Goal: Transaction & Acquisition: Purchase product/service

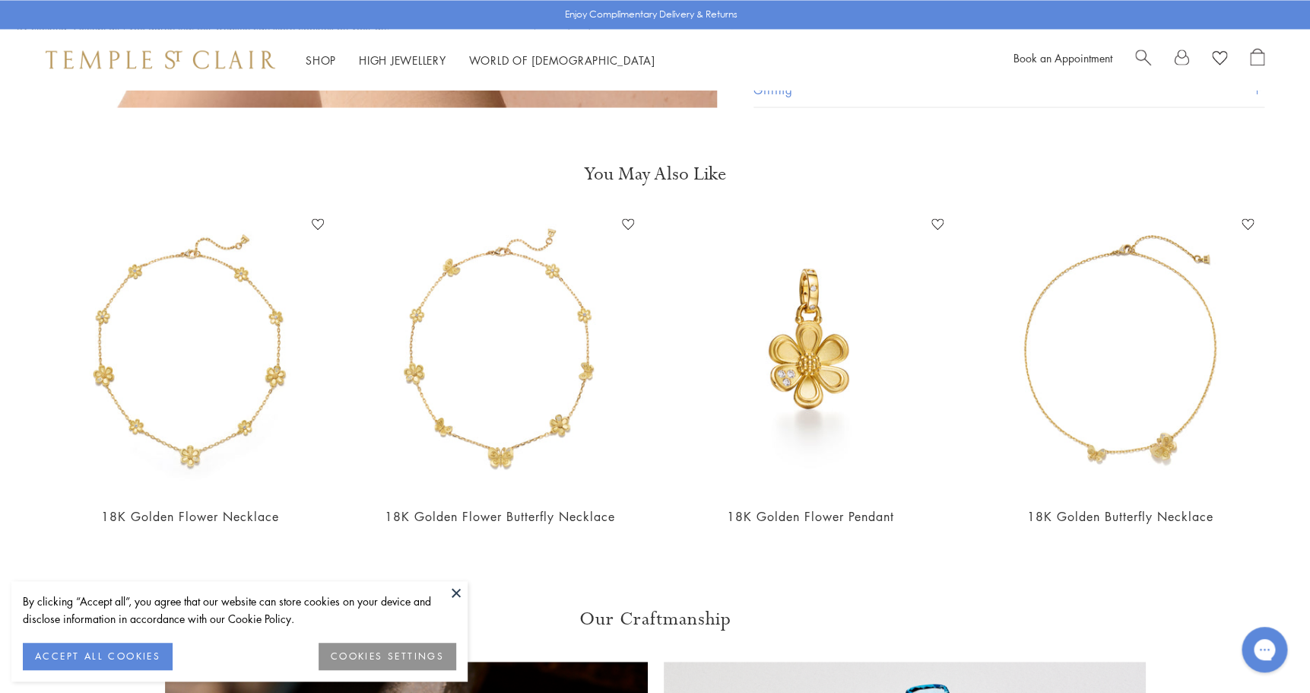
scroll to position [1288, 0]
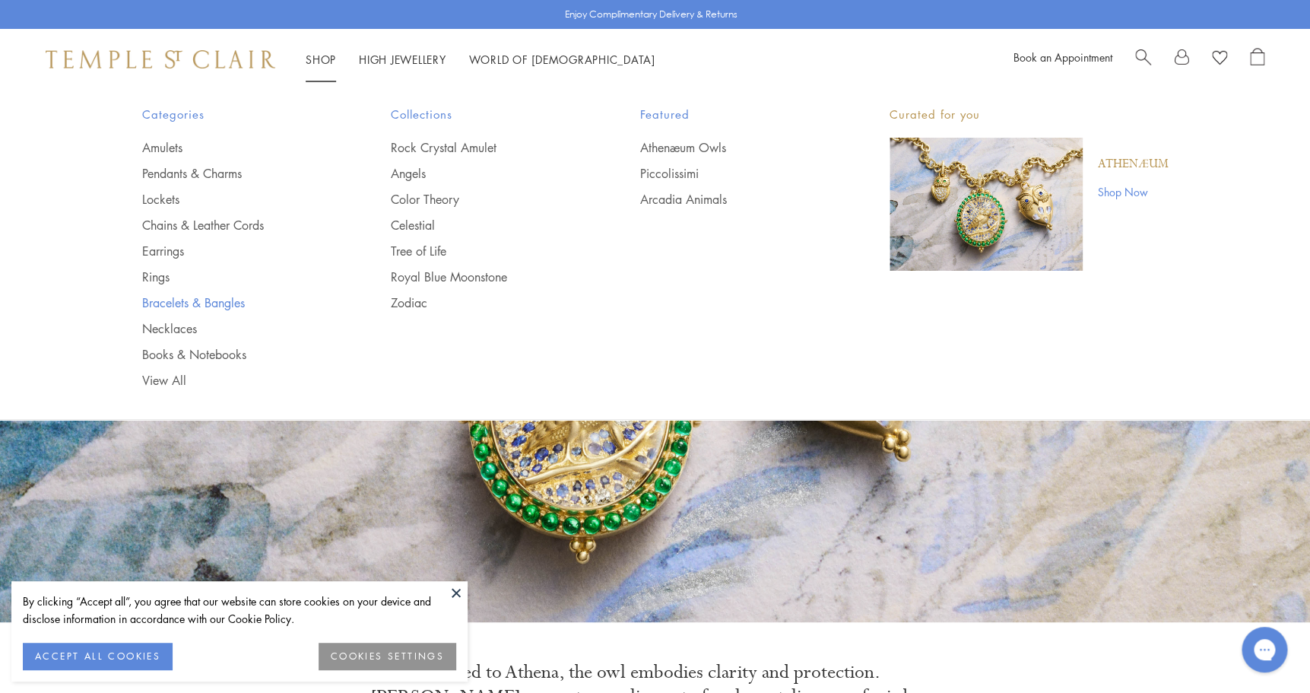
click at [211, 305] on link "Bracelets & Bangles" at bounding box center [236, 302] width 189 height 17
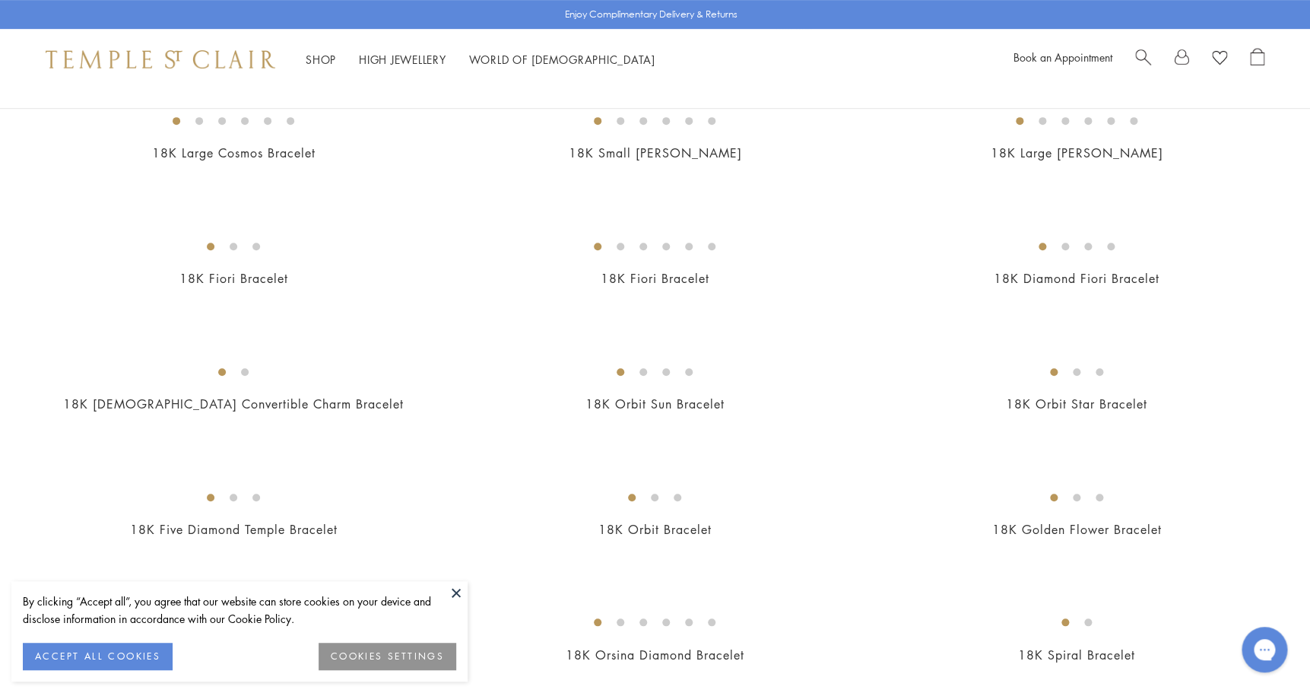
scroll to position [332, 0]
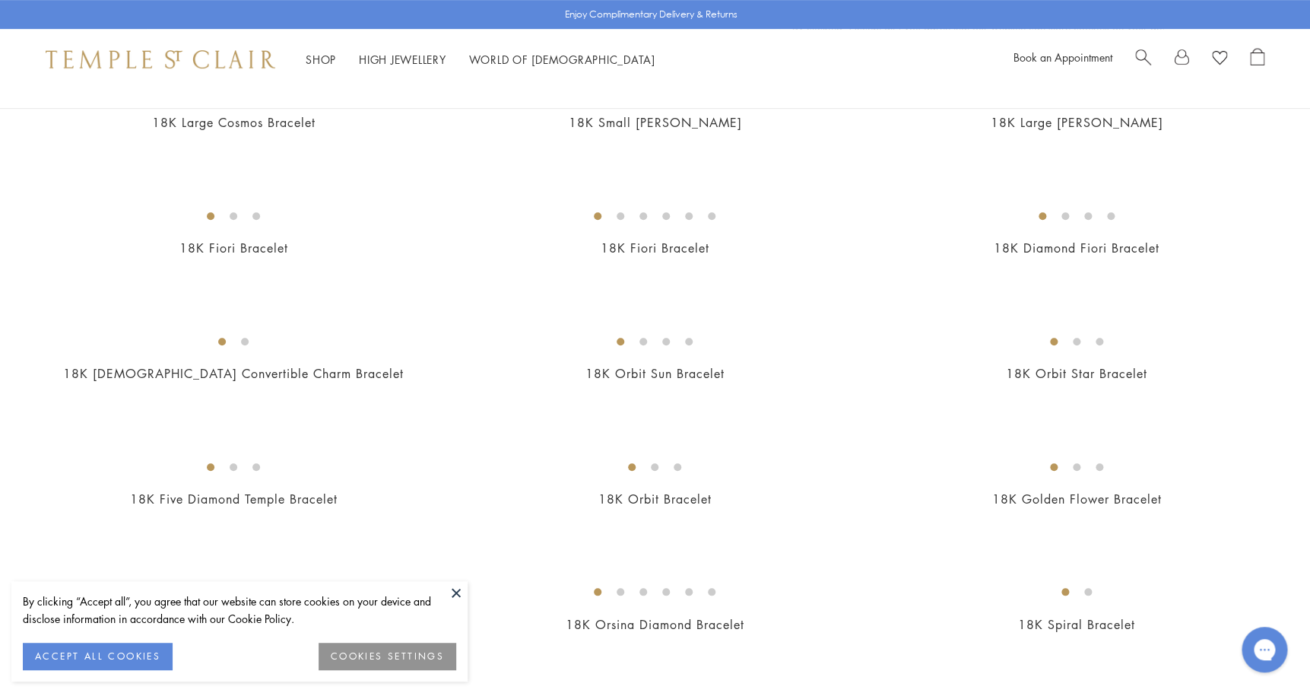
click at [452, 594] on button at bounding box center [456, 592] width 23 height 23
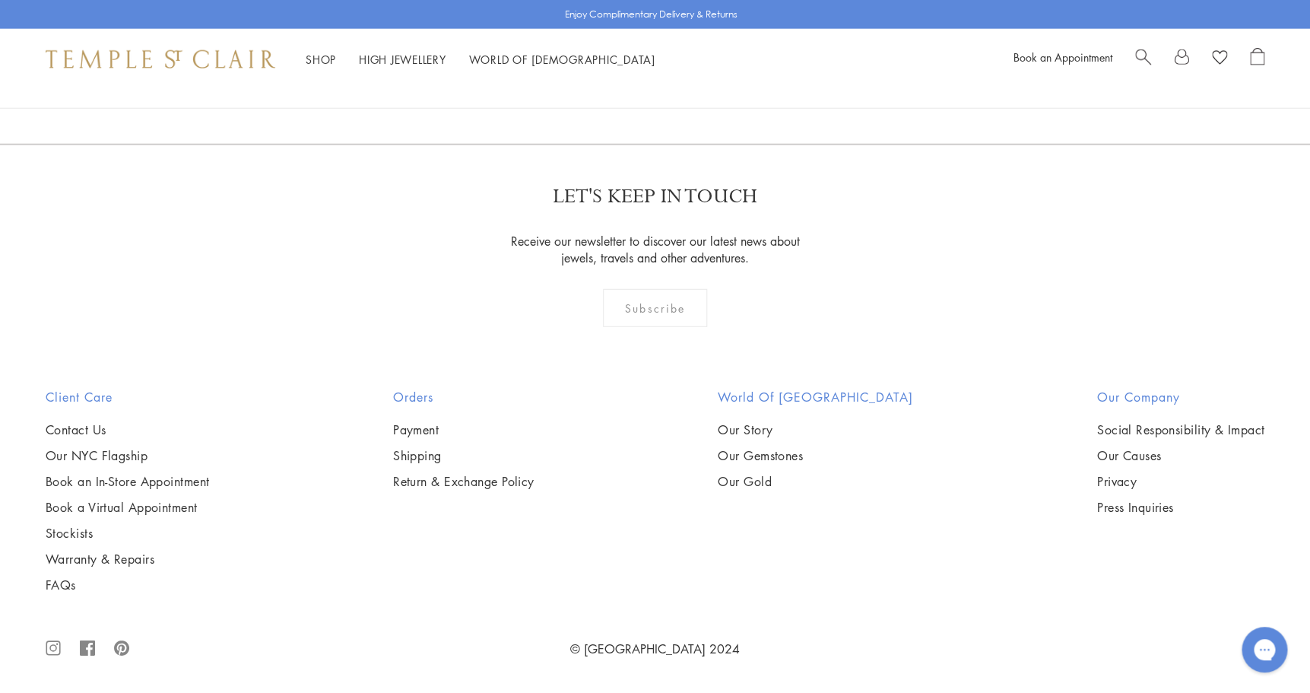
scroll to position [2121, 0]
click at [0, 0] on img at bounding box center [0, 0] width 0 height 0
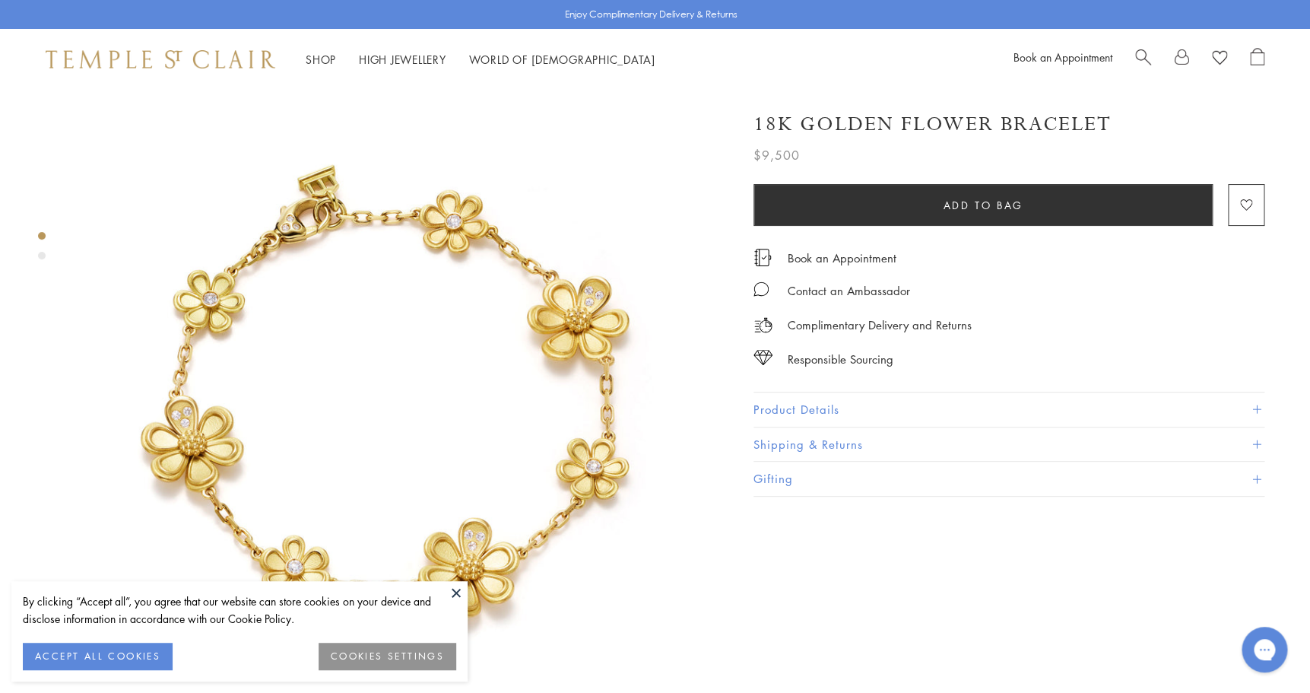
click at [424, 666] on button "COOKIES SETTINGS" at bounding box center [388, 655] width 138 height 27
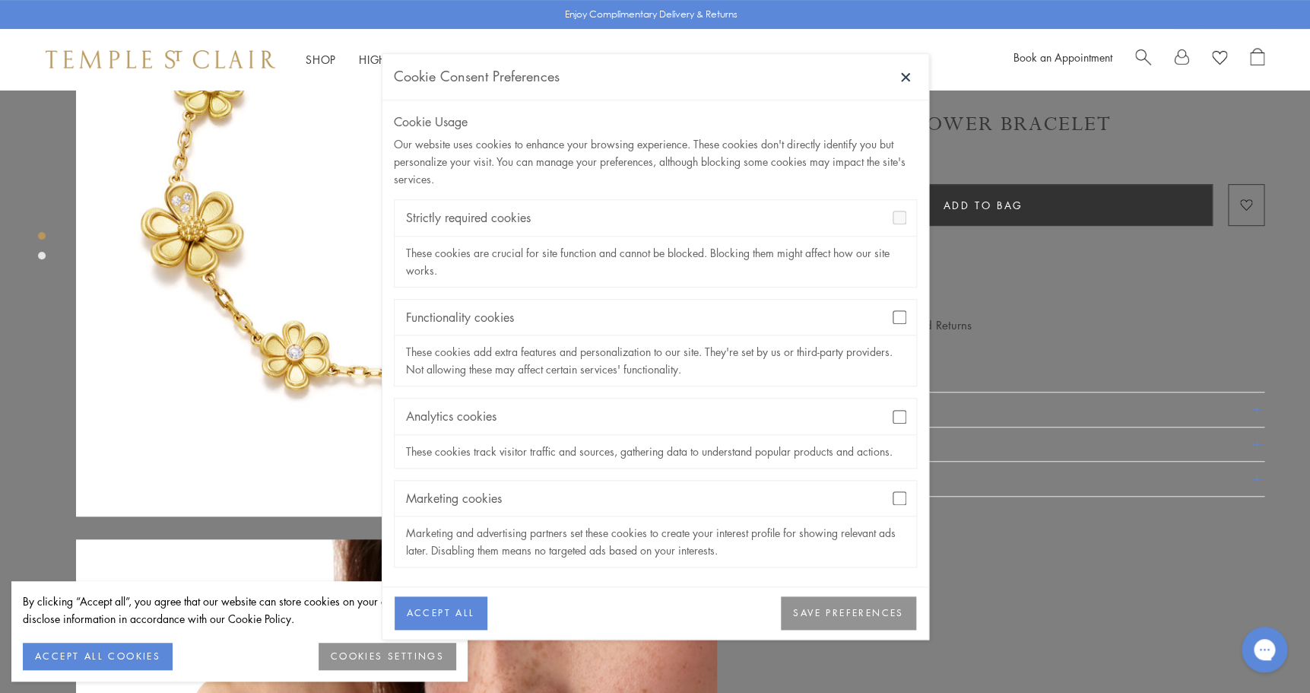
scroll to position [229, 0]
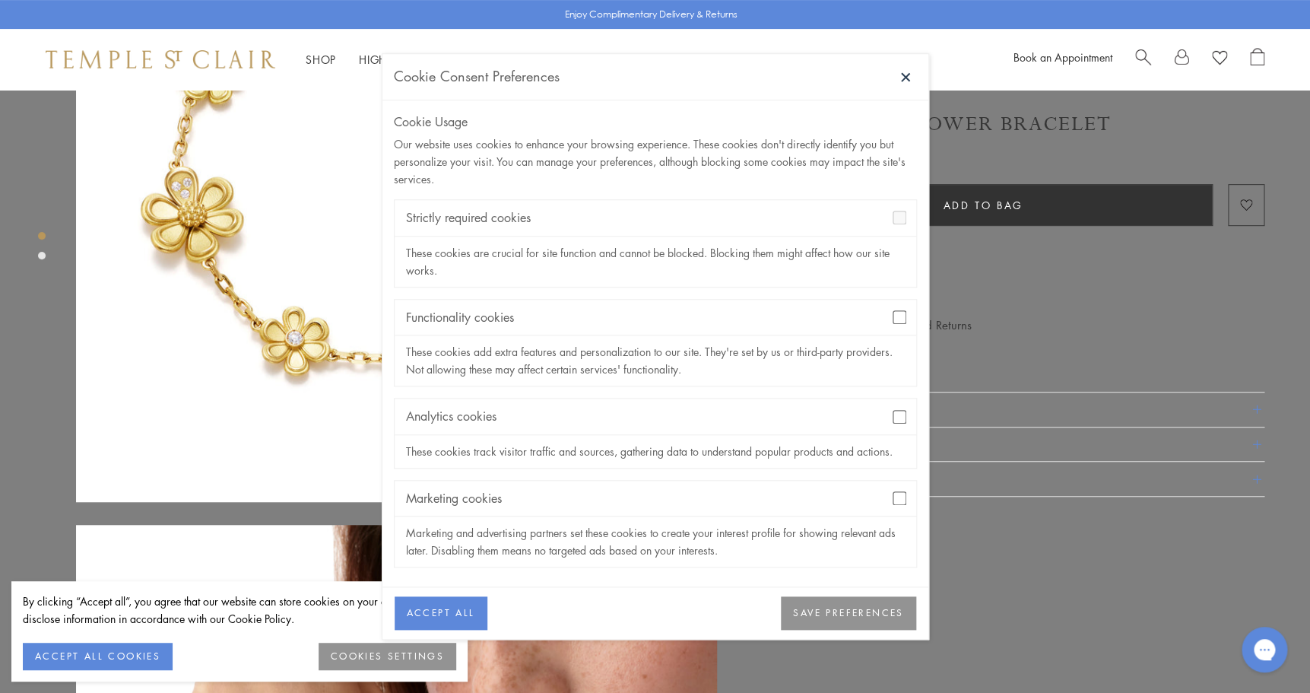
click at [844, 608] on button "SAVE PREFERENCES" at bounding box center [848, 613] width 135 height 33
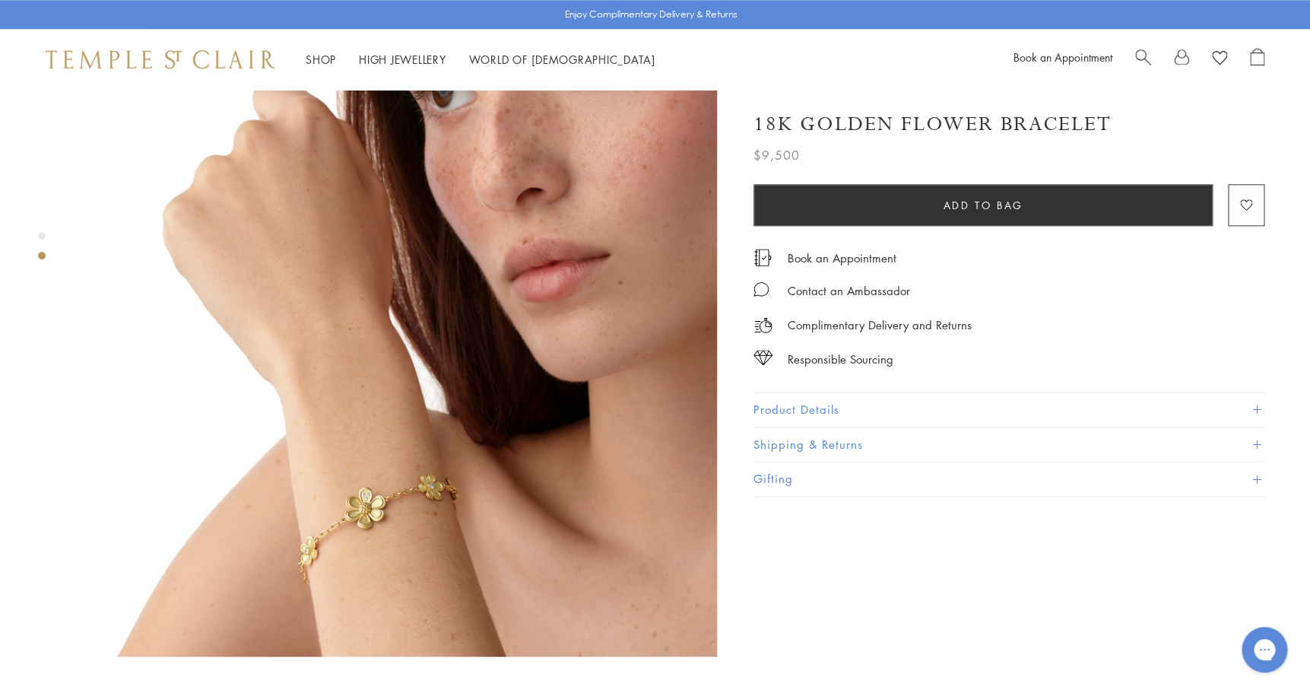
scroll to position [741, 0]
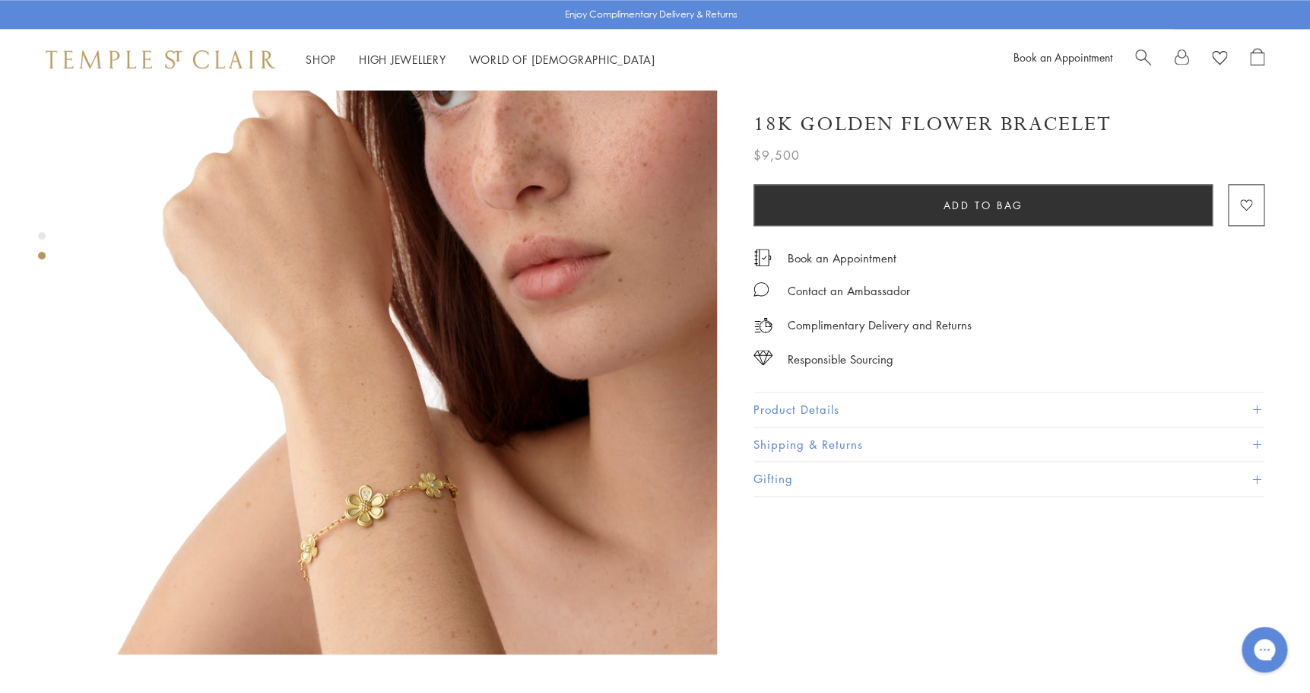
click at [799, 413] on button "Product Details" at bounding box center [1009, 409] width 511 height 34
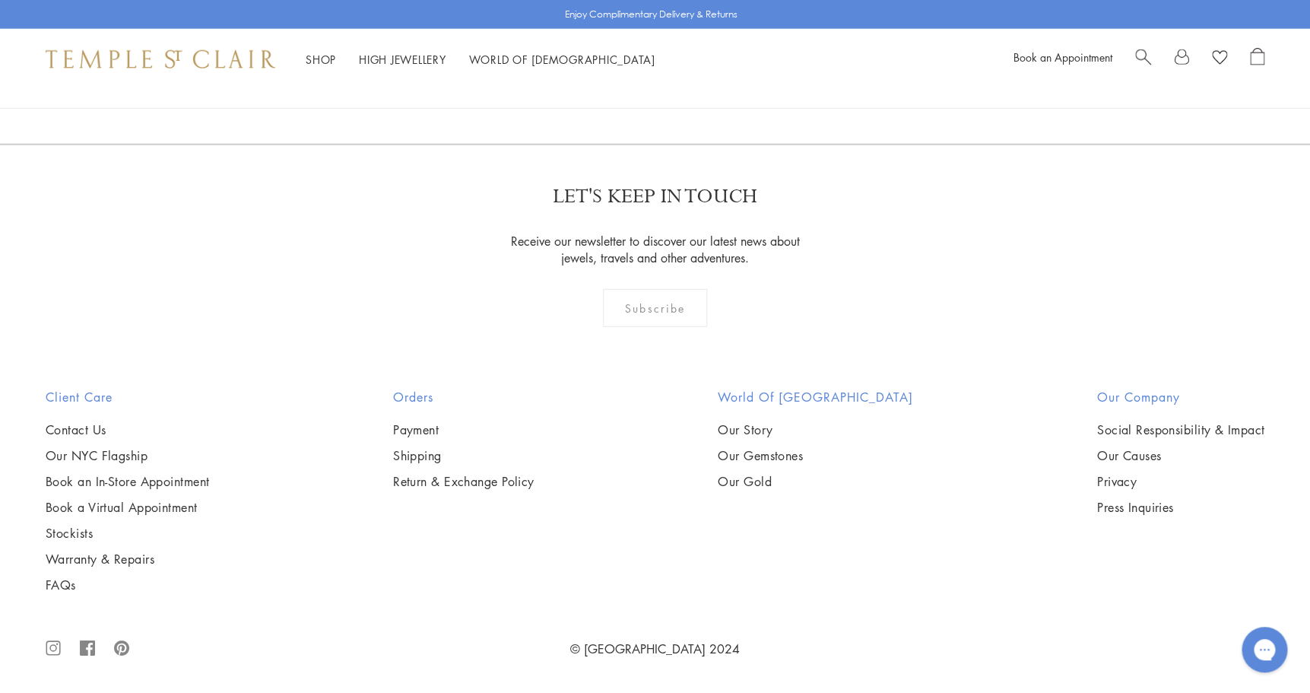
scroll to position [5739, 0]
